Goal: Use online tool/utility

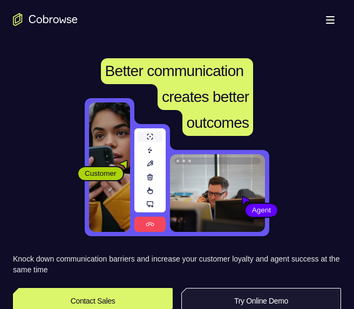
click at [264, 292] on link "Try Online Demo" at bounding box center [261, 301] width 160 height 26
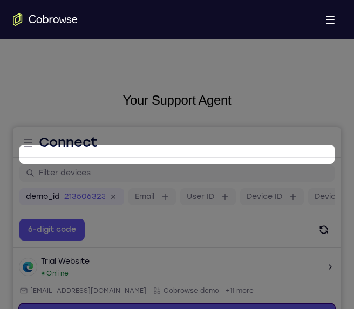
scroll to position [159, 0]
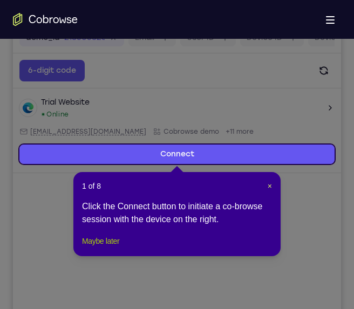
drag, startPoint x: 121, startPoint y: 255, endPoint x: 263, endPoint y: 160, distance: 170.3
click at [119, 248] on button "Maybe later" at bounding box center [100, 241] width 37 height 13
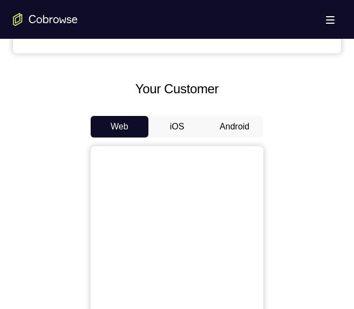
scroll to position [483, 0]
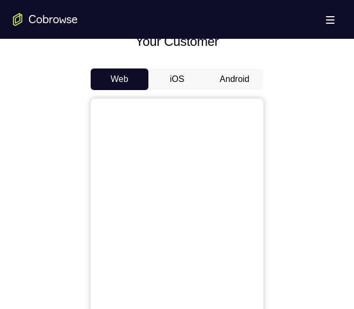
click at [223, 85] on button "Android" at bounding box center [235, 80] width 58 height 22
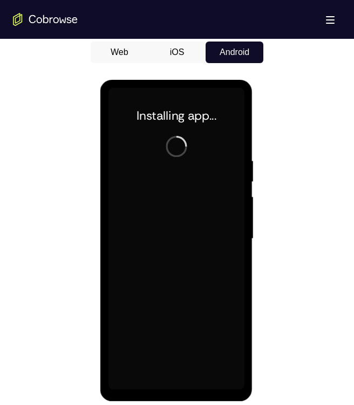
scroll to position [537, 0]
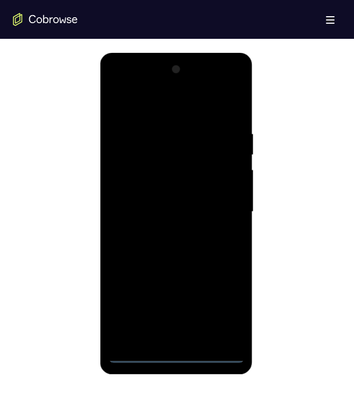
click at [176, 309] on div at bounding box center [176, 212] width 136 height 302
click at [227, 308] on div at bounding box center [176, 212] width 136 height 302
click at [155, 107] on div at bounding box center [176, 212] width 136 height 302
click at [215, 206] on div at bounding box center [176, 212] width 136 height 302
click at [163, 231] on div at bounding box center [176, 212] width 136 height 302
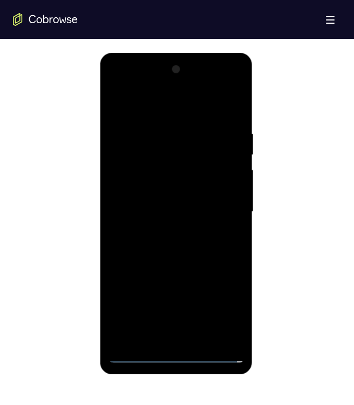
click at [181, 267] on div at bounding box center [176, 212] width 136 height 302
click at [163, 156] on div at bounding box center [176, 212] width 136 height 302
click at [179, 184] on div at bounding box center [176, 212] width 136 height 302
click at [187, 272] on div at bounding box center [176, 212] width 136 height 302
click at [180, 309] on div at bounding box center [176, 212] width 136 height 302
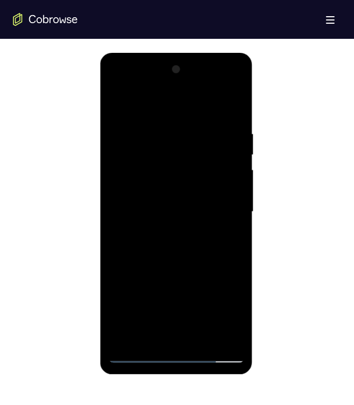
click at [175, 198] on div at bounding box center [176, 212] width 136 height 302
click at [193, 262] on div at bounding box center [176, 212] width 136 height 302
click at [158, 131] on div at bounding box center [176, 212] width 136 height 302
click at [228, 221] on div at bounding box center [176, 212] width 136 height 302
click at [222, 227] on div at bounding box center [176, 212] width 136 height 302
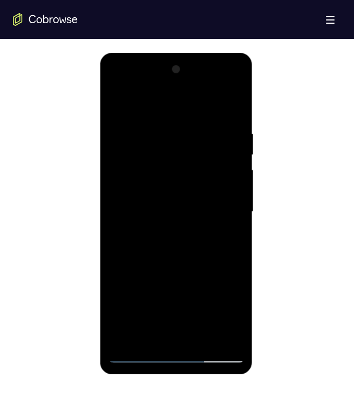
click at [222, 220] on div at bounding box center [176, 212] width 136 height 302
click at [216, 210] on div at bounding box center [176, 212] width 136 height 302
click at [218, 198] on div at bounding box center [176, 212] width 136 height 302
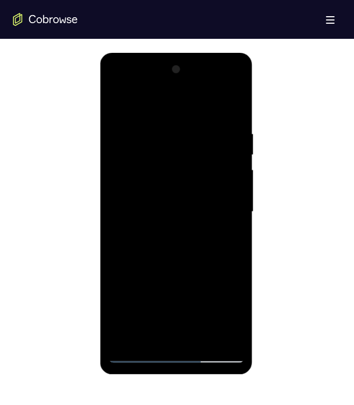
click at [230, 184] on div at bounding box center [176, 212] width 136 height 302
click at [228, 170] on div at bounding box center [176, 212] width 136 height 302
click at [223, 220] on div at bounding box center [176, 212] width 136 height 302
click at [224, 217] on div at bounding box center [176, 212] width 136 height 302
click at [219, 215] on div at bounding box center [176, 212] width 136 height 302
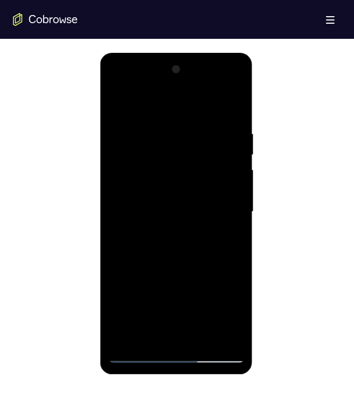
click at [219, 215] on div at bounding box center [176, 212] width 136 height 302
click at [220, 220] on div at bounding box center [176, 212] width 136 height 302
click at [218, 247] on div at bounding box center [176, 212] width 136 height 302
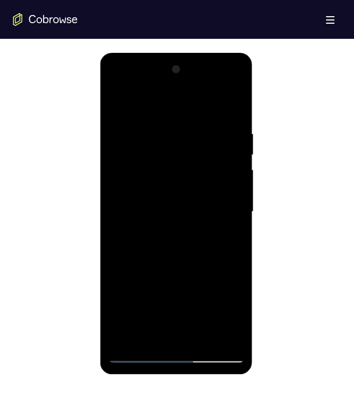
click at [233, 109] on div at bounding box center [176, 212] width 136 height 302
click at [237, 309] on div at bounding box center [176, 212] width 136 height 302
click at [232, 99] on div at bounding box center [176, 212] width 136 height 302
click at [176, 128] on div at bounding box center [176, 212] width 136 height 302
click at [149, 143] on div at bounding box center [176, 212] width 136 height 302
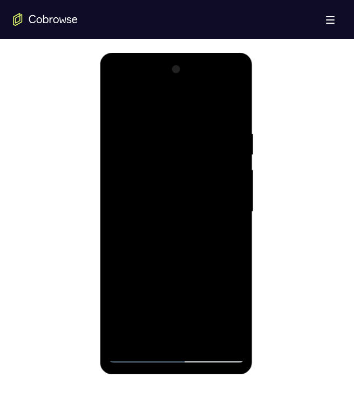
click at [200, 309] on div at bounding box center [176, 212] width 136 height 302
drag, startPoint x: 182, startPoint y: 271, endPoint x: 354, endPoint y: 338, distance: 184.3
click at [182, 271] on div at bounding box center [176, 212] width 136 height 302
click at [215, 200] on div at bounding box center [176, 212] width 136 height 302
click at [160, 309] on div at bounding box center [176, 212] width 136 height 302
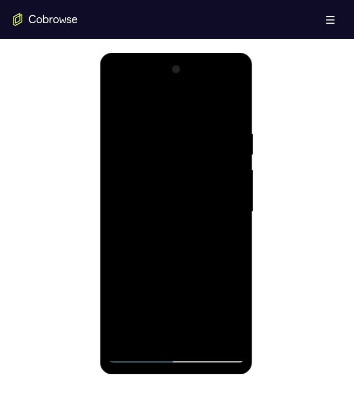
click at [228, 240] on div at bounding box center [176, 212] width 136 height 302
click at [161, 212] on div at bounding box center [176, 212] width 136 height 302
click at [117, 100] on div at bounding box center [176, 212] width 136 height 302
click at [172, 195] on div at bounding box center [176, 212] width 136 height 302
click at [214, 272] on div at bounding box center [176, 212] width 136 height 302
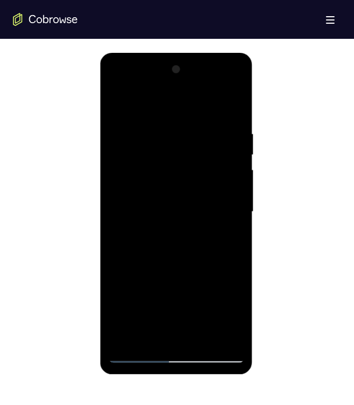
click at [224, 275] on div at bounding box center [176, 212] width 136 height 302
click at [152, 309] on div at bounding box center [176, 212] width 136 height 302
click at [175, 288] on div at bounding box center [176, 212] width 136 height 302
click at [227, 232] on div at bounding box center [176, 212] width 136 height 302
click at [125, 177] on div at bounding box center [176, 212] width 136 height 302
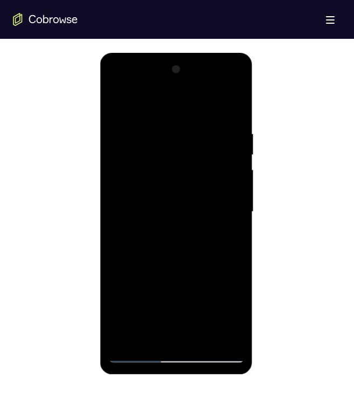
click at [117, 105] on div at bounding box center [176, 212] width 136 height 302
click at [159, 121] on div at bounding box center [176, 212] width 136 height 302
click at [217, 236] on div at bounding box center [176, 212] width 136 height 302
click at [130, 241] on div at bounding box center [176, 212] width 136 height 302
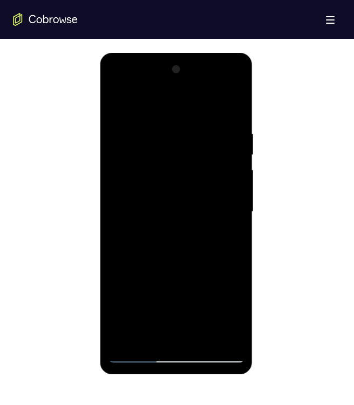
click at [227, 231] on div at bounding box center [176, 212] width 136 height 302
click at [225, 223] on div at bounding box center [176, 212] width 136 height 302
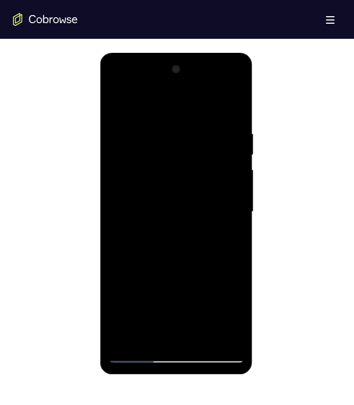
click at [225, 223] on div at bounding box center [176, 212] width 136 height 302
click at [220, 309] on div at bounding box center [176, 212] width 136 height 302
click at [228, 228] on div at bounding box center [176, 212] width 136 height 302
click at [214, 309] on div at bounding box center [176, 212] width 136 height 302
click at [228, 234] on div at bounding box center [176, 212] width 136 height 302
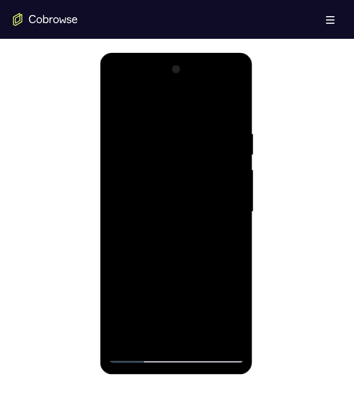
click at [232, 237] on div at bounding box center [176, 212] width 136 height 302
click at [220, 309] on div at bounding box center [176, 212] width 136 height 302
click at [230, 213] on div at bounding box center [176, 212] width 136 height 302
click at [228, 210] on div at bounding box center [176, 212] width 136 height 302
click at [227, 209] on div at bounding box center [176, 212] width 136 height 302
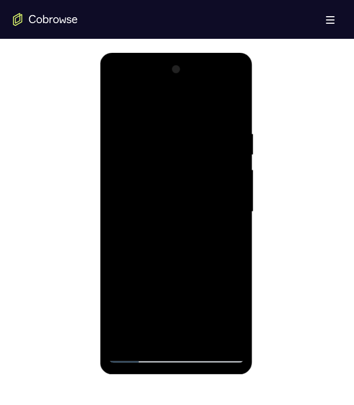
click at [227, 209] on div at bounding box center [176, 212] width 136 height 302
click at [126, 227] on div at bounding box center [176, 212] width 136 height 302
click at [221, 216] on div at bounding box center [176, 212] width 136 height 302
click at [228, 204] on div at bounding box center [176, 212] width 136 height 302
click at [231, 206] on div at bounding box center [176, 212] width 136 height 302
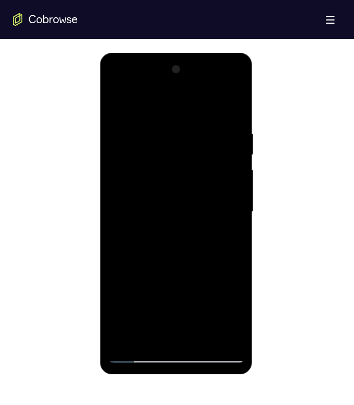
click at [230, 195] on div at bounding box center [176, 212] width 136 height 302
click at [225, 210] on div at bounding box center [176, 212] width 136 height 302
click at [221, 201] on div at bounding box center [176, 212] width 136 height 302
click at [227, 296] on div at bounding box center [176, 212] width 136 height 302
click at [231, 106] on div at bounding box center [176, 212] width 136 height 302
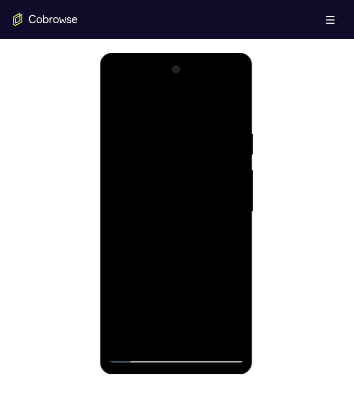
drag, startPoint x: 199, startPoint y: 216, endPoint x: 204, endPoint y: 186, distance: 31.1
click at [203, 186] on div at bounding box center [176, 212] width 136 height 302
drag, startPoint x: 200, startPoint y: 275, endPoint x: 192, endPoint y: 120, distance: 154.5
click at [194, 115] on div at bounding box center [176, 212] width 136 height 302
drag, startPoint x: 191, startPoint y: 272, endPoint x: 189, endPoint y: 124, distance: 148.4
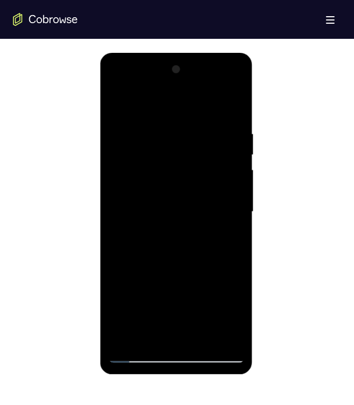
click at [190, 135] on div at bounding box center [176, 212] width 136 height 302
drag, startPoint x: 166, startPoint y: 246, endPoint x: 169, endPoint y: 289, distance: 43.3
click at [169, 289] on div at bounding box center [176, 212] width 136 height 302
click at [149, 309] on div at bounding box center [176, 212] width 136 height 302
click at [171, 102] on div at bounding box center [176, 212] width 136 height 302
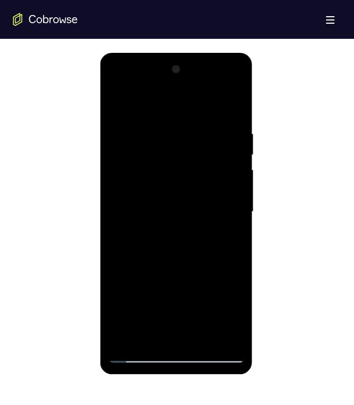
click at [174, 121] on div at bounding box center [176, 212] width 136 height 302
click at [116, 102] on div at bounding box center [176, 212] width 136 height 302
click at [161, 133] on div at bounding box center [176, 212] width 136 height 302
click at [171, 309] on div at bounding box center [176, 212] width 136 height 302
drag, startPoint x: 201, startPoint y: 282, endPoint x: 201, endPoint y: 95, distance: 186.6
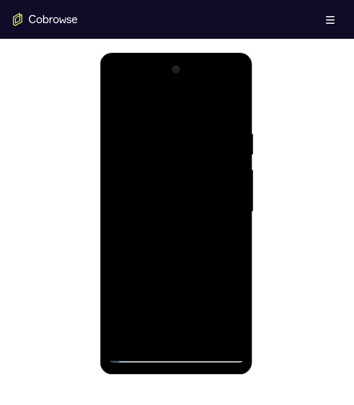
click at [204, 106] on div at bounding box center [176, 212] width 136 height 302
click at [135, 293] on div at bounding box center [176, 212] width 136 height 302
drag, startPoint x: 181, startPoint y: 292, endPoint x: 178, endPoint y: 168, distance: 123.6
click at [178, 168] on div at bounding box center [176, 212] width 136 height 302
drag, startPoint x: 174, startPoint y: 283, endPoint x: 162, endPoint y: 261, distance: 25.1
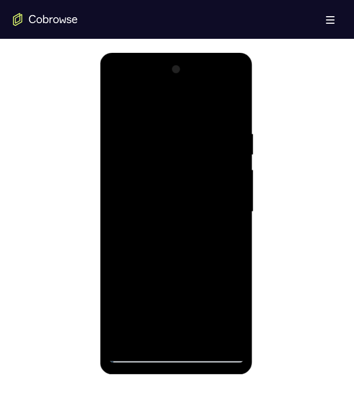
click at [178, 172] on div at bounding box center [176, 212] width 136 height 302
click at [132, 309] on div at bounding box center [176, 212] width 136 height 302
drag, startPoint x: 180, startPoint y: 170, endPoint x: 212, endPoint y: 432, distance: 263.6
click at [212, 309] on html "Online web based iOS Simulators and Android Emulators. Run iPhone, iPad, Mobile…" at bounding box center [177, 215] width 154 height 324
click at [133, 294] on div at bounding box center [176, 212] width 136 height 302
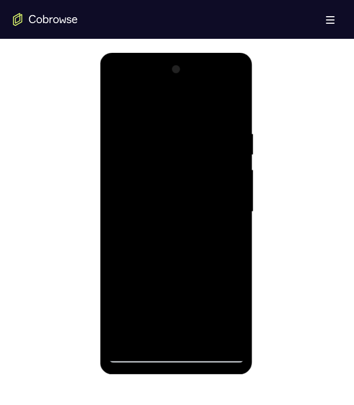
click at [133, 294] on div at bounding box center [176, 212] width 136 height 302
click at [139, 269] on div at bounding box center [176, 212] width 136 height 302
click at [231, 276] on div at bounding box center [176, 212] width 136 height 302
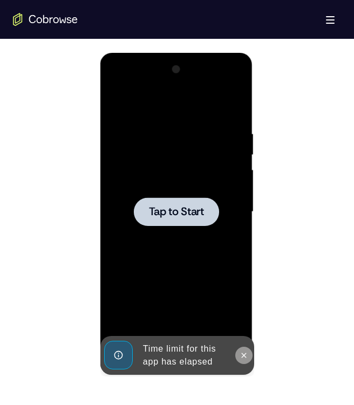
click at [236, 309] on button at bounding box center [243, 355] width 17 height 17
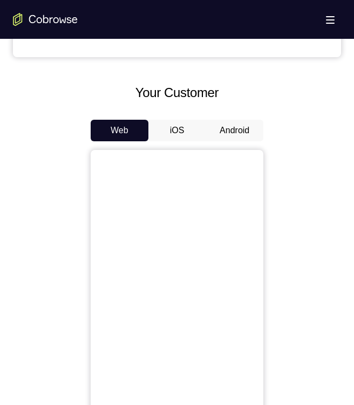
click at [235, 127] on button "Android" at bounding box center [235, 131] width 58 height 22
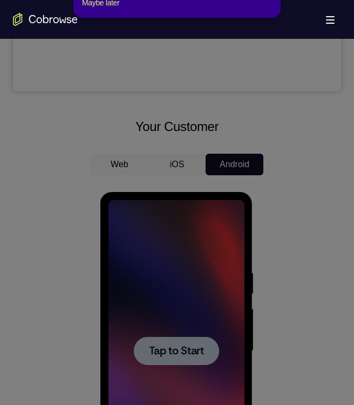
scroll to position [324, 0]
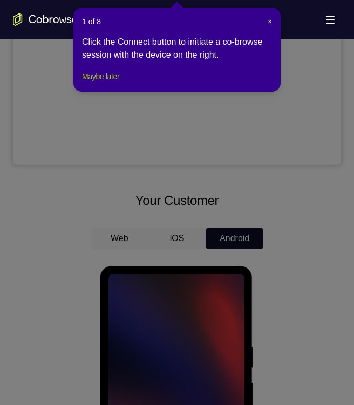
click at [104, 83] on button "Maybe later" at bounding box center [100, 76] width 37 height 13
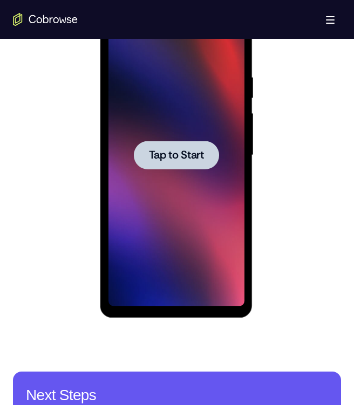
click at [164, 194] on div at bounding box center [176, 155] width 136 height 302
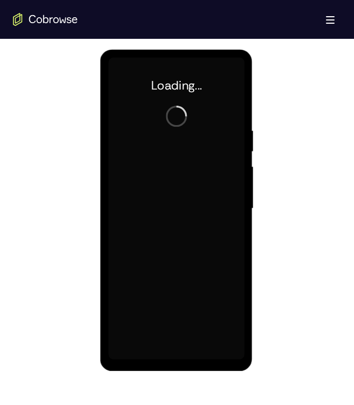
scroll to position [539, 0]
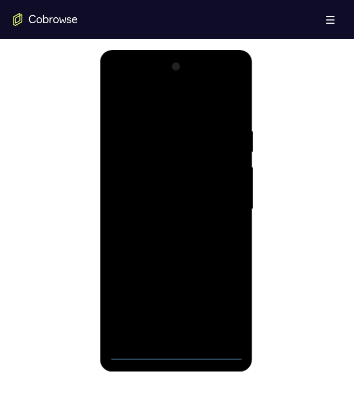
click at [178, 350] on div at bounding box center [176, 209] width 136 height 302
click at [231, 308] on div at bounding box center [176, 209] width 136 height 302
click at [154, 108] on div at bounding box center [176, 209] width 136 height 302
click at [225, 203] on div at bounding box center [176, 209] width 136 height 302
click at [173, 305] on div at bounding box center [176, 209] width 136 height 302
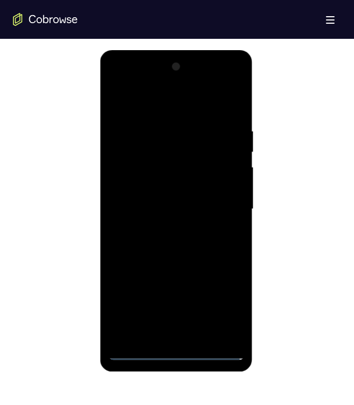
click at [184, 335] on div at bounding box center [176, 209] width 136 height 302
click at [167, 262] on div at bounding box center [176, 209] width 136 height 302
click at [149, 155] on div at bounding box center [176, 209] width 136 height 302
click at [161, 180] on div at bounding box center [176, 209] width 136 height 302
click at [165, 270] on div at bounding box center [176, 209] width 136 height 302
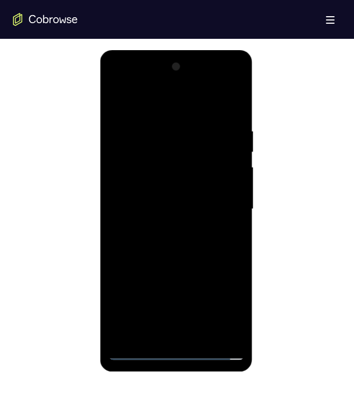
click at [177, 339] on div at bounding box center [176, 209] width 136 height 302
click at [174, 199] on div at bounding box center [176, 209] width 136 height 302
click at [207, 261] on div at bounding box center [176, 209] width 136 height 302
click at [199, 334] on div at bounding box center [176, 209] width 136 height 302
click at [176, 268] on div at bounding box center [176, 209] width 136 height 302
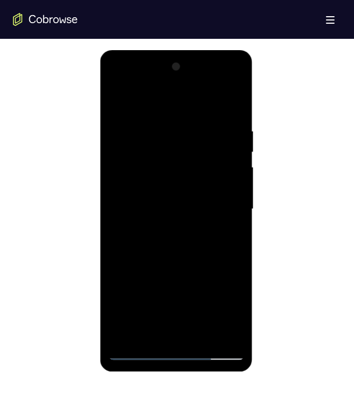
click at [190, 195] on div at bounding box center [176, 209] width 136 height 302
click at [159, 330] on div at bounding box center [176, 209] width 136 height 302
click at [226, 236] on div at bounding box center [176, 209] width 136 height 302
click at [231, 312] on div at bounding box center [176, 209] width 136 height 302
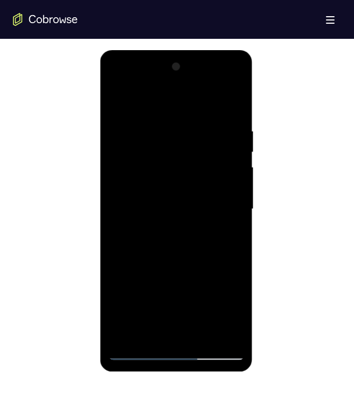
click at [232, 236] on div at bounding box center [176, 209] width 136 height 302
drag, startPoint x: 211, startPoint y: 164, endPoint x: 212, endPoint y: 186, distance: 22.1
click at [212, 186] on div at bounding box center [176, 209] width 136 height 302
click at [214, 168] on div at bounding box center [176, 209] width 136 height 302
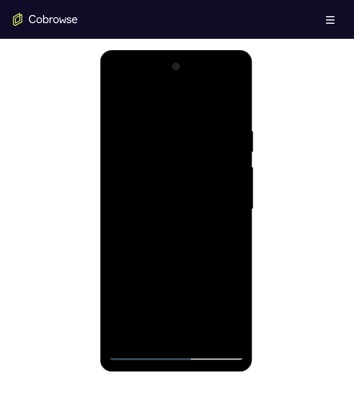
click at [215, 218] on div at bounding box center [176, 209] width 136 height 302
click at [228, 239] on div at bounding box center [176, 209] width 136 height 302
click at [154, 207] on div at bounding box center [176, 209] width 136 height 302
click at [154, 329] on div at bounding box center [176, 209] width 136 height 302
click at [146, 329] on div at bounding box center [176, 209] width 136 height 302
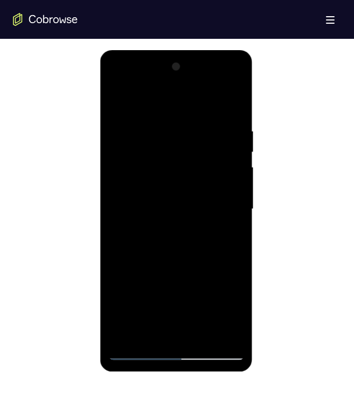
drag, startPoint x: 158, startPoint y: 275, endPoint x: 210, endPoint y: 258, distance: 55.4
click at [158, 273] on div at bounding box center [176, 209] width 136 height 302
click at [230, 225] on div at bounding box center [176, 209] width 136 height 302
click at [165, 192] on div at bounding box center [176, 209] width 136 height 302
click at [209, 286] on div at bounding box center [176, 209] width 136 height 302
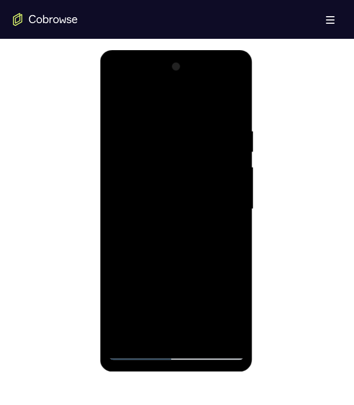
click at [224, 237] on div at bounding box center [176, 209] width 136 height 302
click at [226, 236] on div at bounding box center [176, 209] width 136 height 302
click at [229, 238] on div at bounding box center [176, 209] width 136 height 302
click at [227, 236] on div at bounding box center [176, 209] width 136 height 302
click at [209, 192] on div at bounding box center [176, 209] width 136 height 302
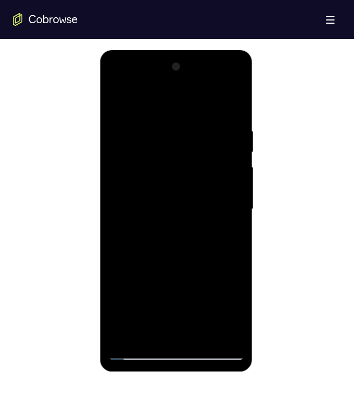
click at [223, 286] on div at bounding box center [176, 209] width 136 height 302
click at [123, 237] on div at bounding box center [176, 209] width 136 height 302
click at [122, 237] on div at bounding box center [176, 209] width 136 height 302
drag, startPoint x: 139, startPoint y: 237, endPoint x: 145, endPoint y: 255, distance: 19.4
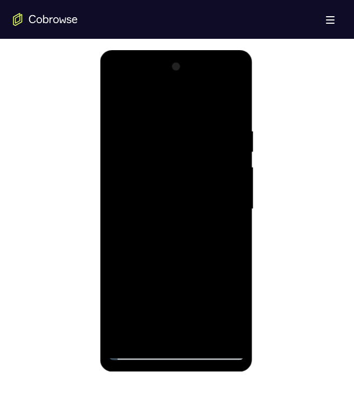
click at [139, 236] on div at bounding box center [176, 209] width 136 height 302
click at [149, 238] on div at bounding box center [176, 209] width 136 height 302
click at [149, 334] on div at bounding box center [176, 209] width 136 height 302
click at [118, 273] on div at bounding box center [176, 209] width 136 height 302
click at [228, 227] on div at bounding box center [176, 209] width 136 height 302
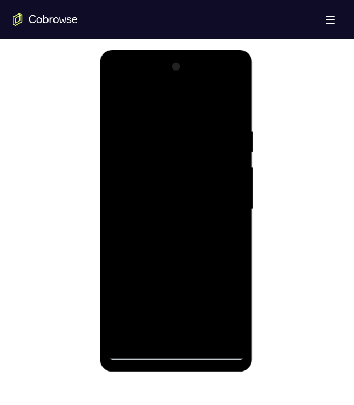
click at [231, 236] on div at bounding box center [176, 209] width 136 height 302
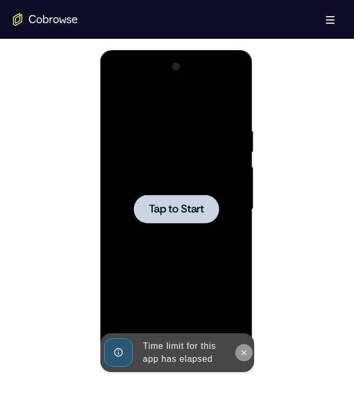
click at [243, 355] on icon at bounding box center [243, 352] width 9 height 9
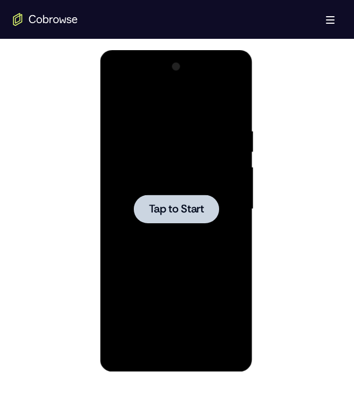
click at [204, 247] on div at bounding box center [176, 209] width 136 height 302
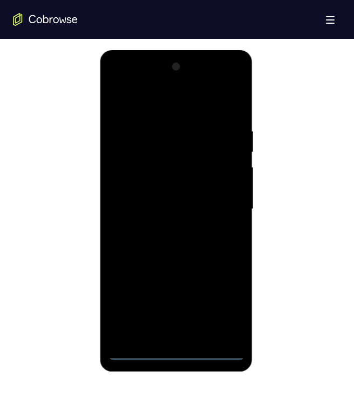
click at [182, 351] on div at bounding box center [176, 209] width 136 height 302
click at [227, 309] on div at bounding box center [176, 209] width 136 height 302
click at [142, 108] on div at bounding box center [176, 209] width 136 height 302
click at [217, 206] on div at bounding box center [176, 209] width 136 height 302
click at [161, 229] on div at bounding box center [176, 209] width 136 height 302
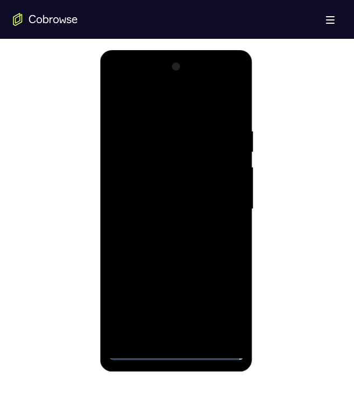
click at [165, 261] on div at bounding box center [176, 209] width 136 height 302
click at [140, 158] on div at bounding box center [176, 209] width 136 height 302
click at [149, 179] on div at bounding box center [176, 209] width 136 height 302
click at [151, 269] on div at bounding box center [176, 209] width 136 height 302
click at [174, 336] on div at bounding box center [176, 209] width 136 height 302
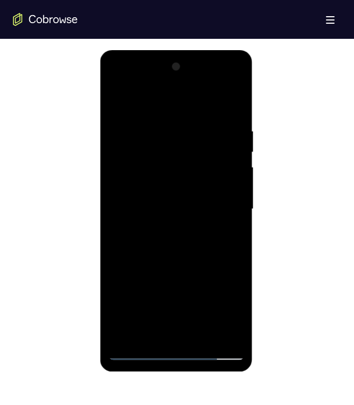
click at [156, 199] on div at bounding box center [176, 209] width 136 height 302
click at [169, 242] on div at bounding box center [176, 209] width 136 height 302
click at [174, 194] on div at bounding box center [176, 209] width 136 height 302
click at [208, 295] on div at bounding box center [176, 209] width 136 height 302
click at [176, 195] on div at bounding box center [176, 209] width 136 height 302
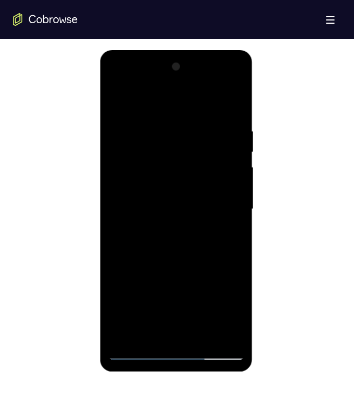
click at [220, 85] on div at bounding box center [176, 209] width 136 height 302
click at [149, 106] on div at bounding box center [176, 209] width 136 height 302
click at [155, 151] on div at bounding box center [176, 209] width 136 height 302
click at [175, 195] on div at bounding box center [176, 209] width 136 height 302
click at [137, 353] on div at bounding box center [176, 209] width 136 height 302
